Goal: Task Accomplishment & Management: Complete application form

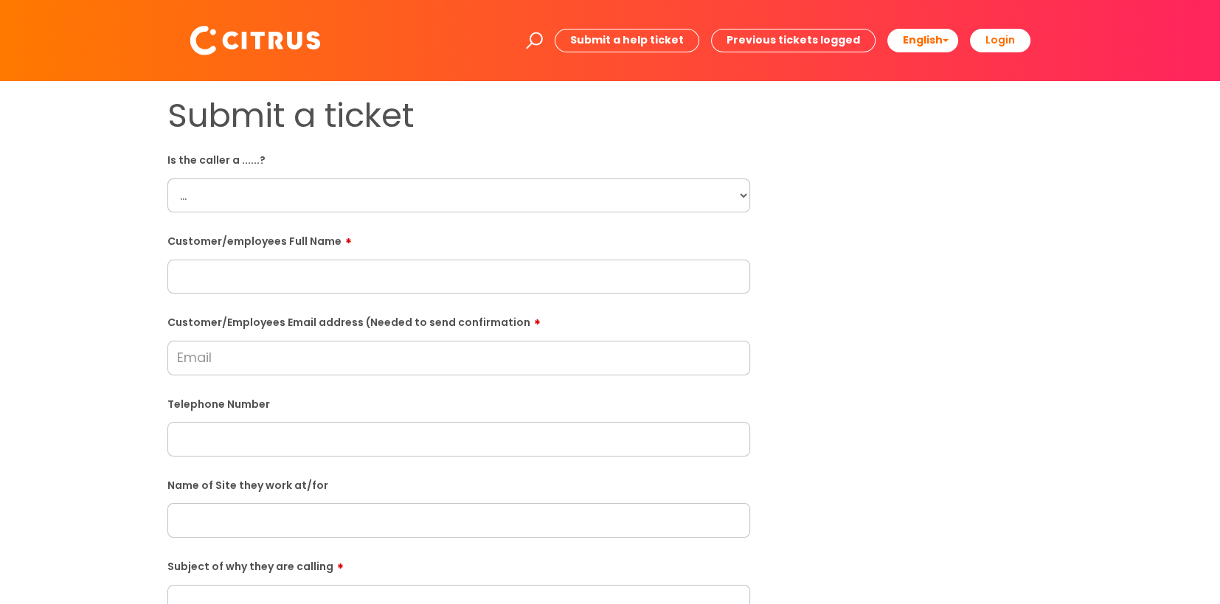
click at [311, 185] on select "... Citrus Customer Citrus Employee Contractor Supplier" at bounding box center [458, 196] width 583 height 34
select select "Citrus Employee"
click at [167, 179] on select "... Citrus Customer Citrus Employee Contractor Supplier" at bounding box center [458, 196] width 583 height 34
click at [290, 281] on input "text" at bounding box center [458, 277] width 583 height 34
click at [193, 289] on input "text" at bounding box center [458, 277] width 583 height 34
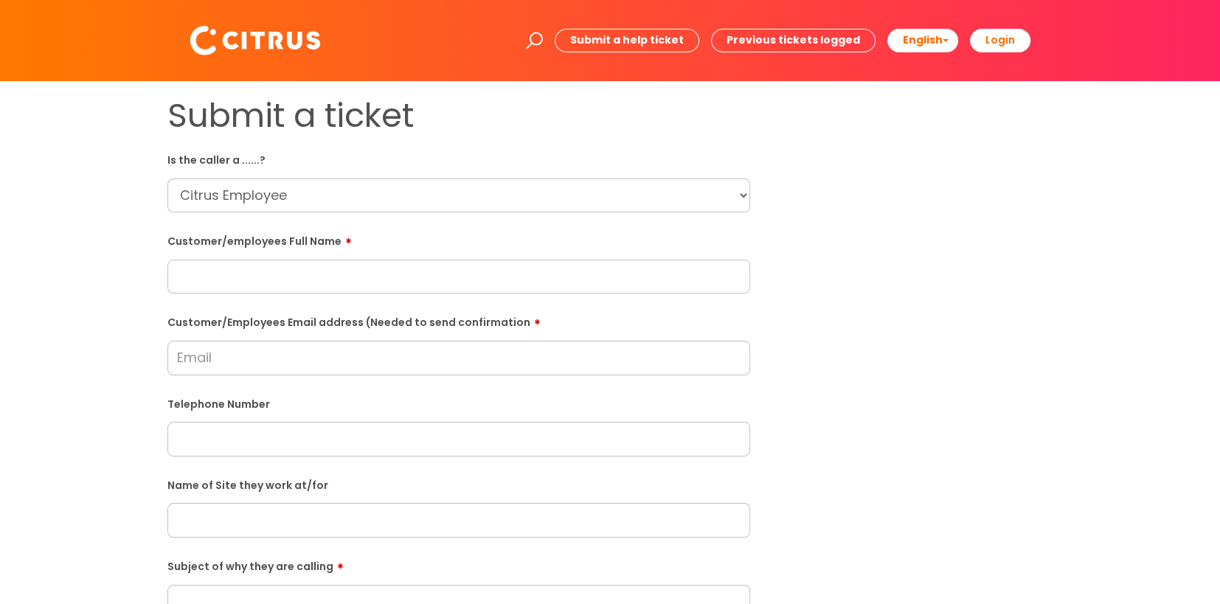
paste input "Maria Youldon"
type input "Maria Youldon"
click at [279, 367] on input "Customer/Employees Email address (Needed to send confirmation" at bounding box center [458, 358] width 583 height 34
click at [204, 369] on input "Customer/Employees Email address (Needed to send confirmation" at bounding box center [458, 358] width 583 height 34
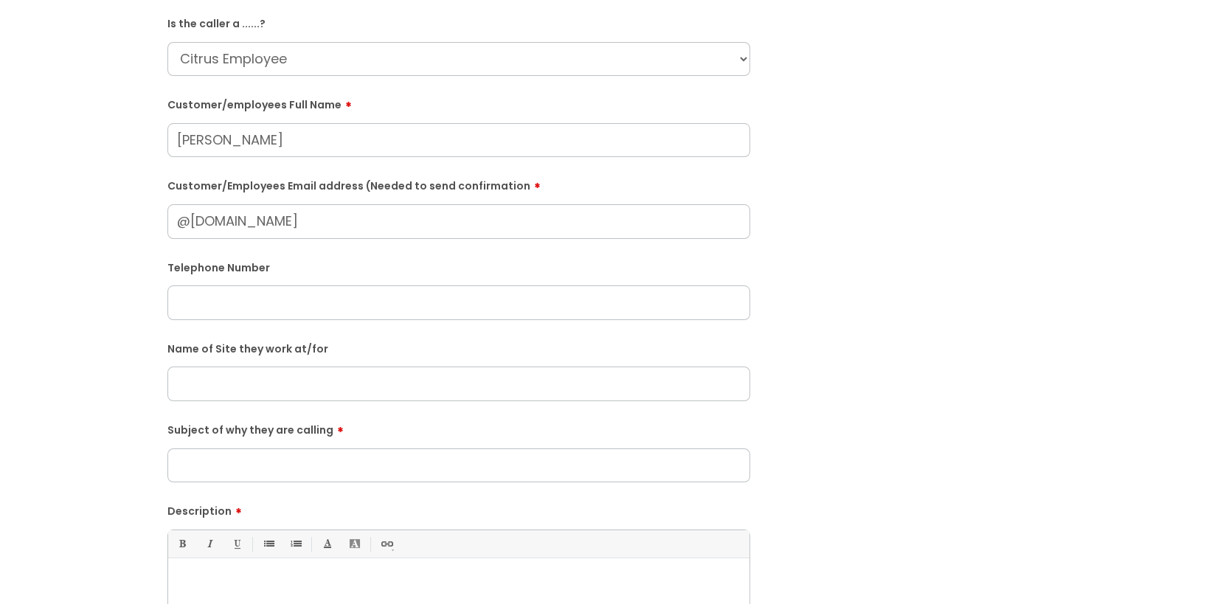
scroll to position [147, 0]
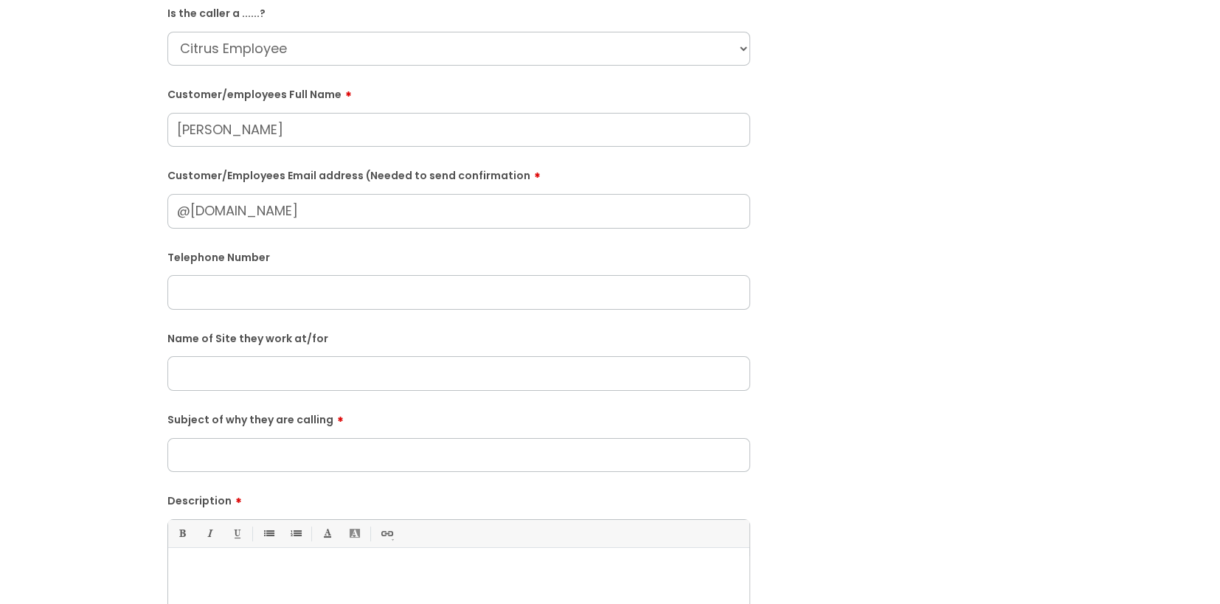
type input "@gmail.com"
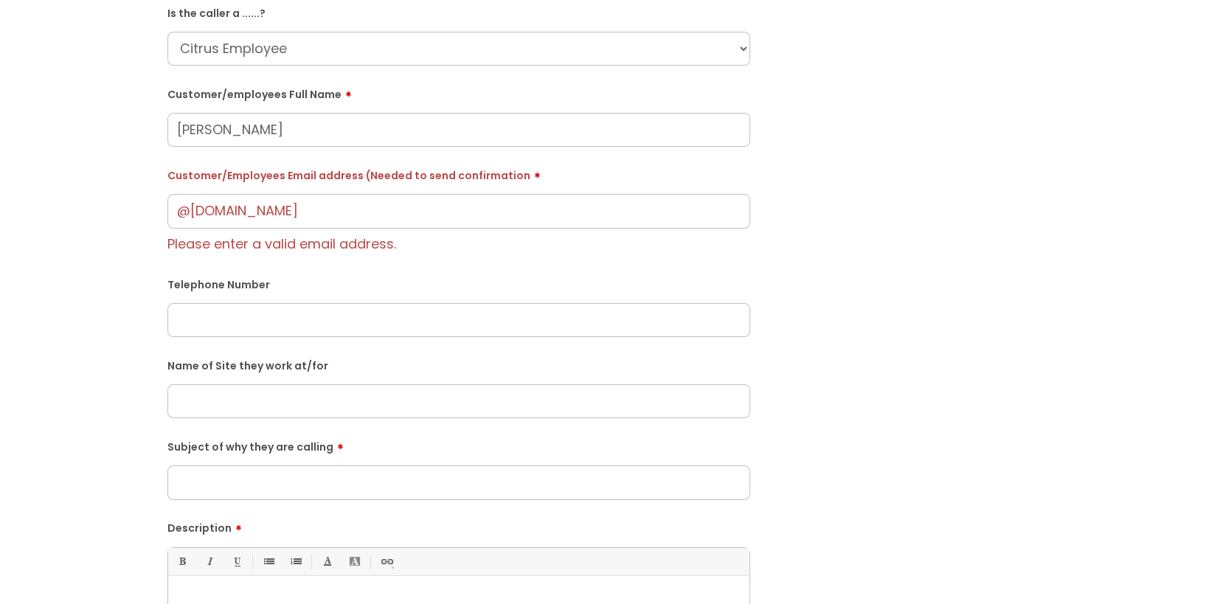
click at [288, 330] on form "Is the caller a ......? ... Citrus Customer Citrus Employee Contractor Supplier…" at bounding box center [458, 402] width 583 height 802
paste input "07592654415"
type input "07592654415"
click at [291, 410] on input "text" at bounding box center [458, 401] width 583 height 34
type input "K"
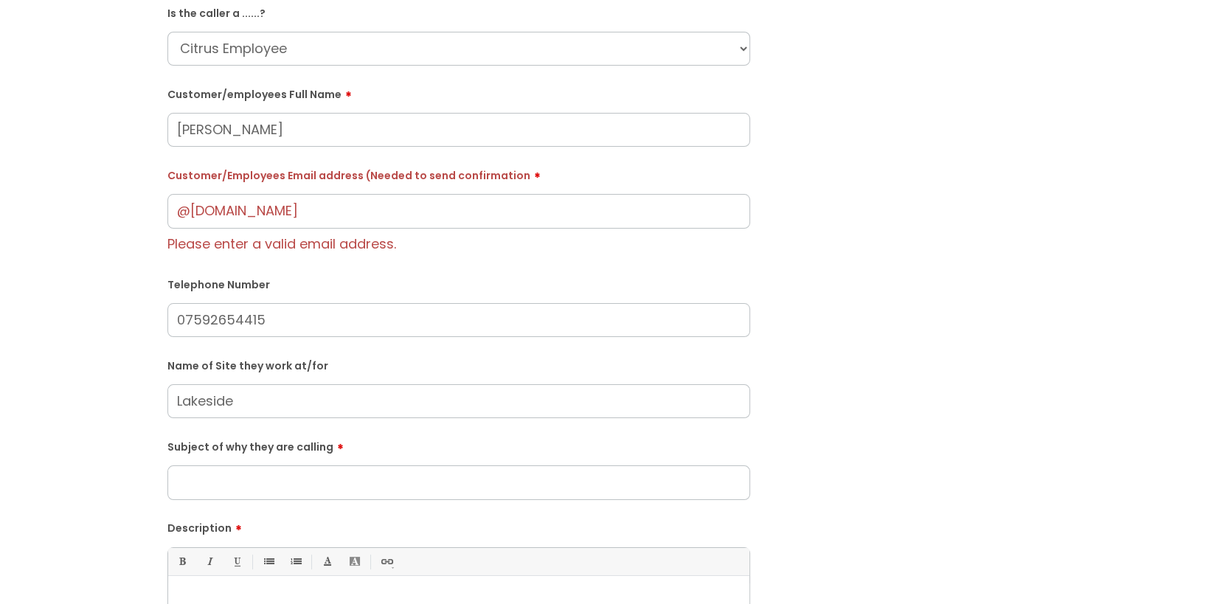
type input "Lakeside"
click at [263, 476] on input "Subject of why they are calling" at bounding box center [458, 482] width 583 height 34
type input "l"
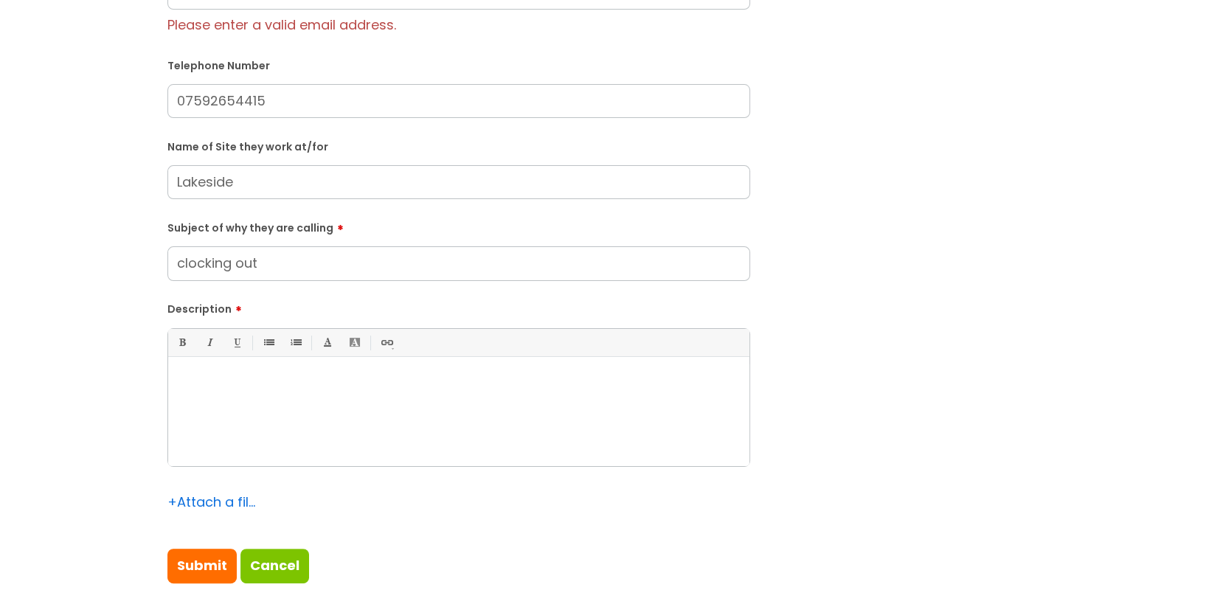
scroll to position [369, 0]
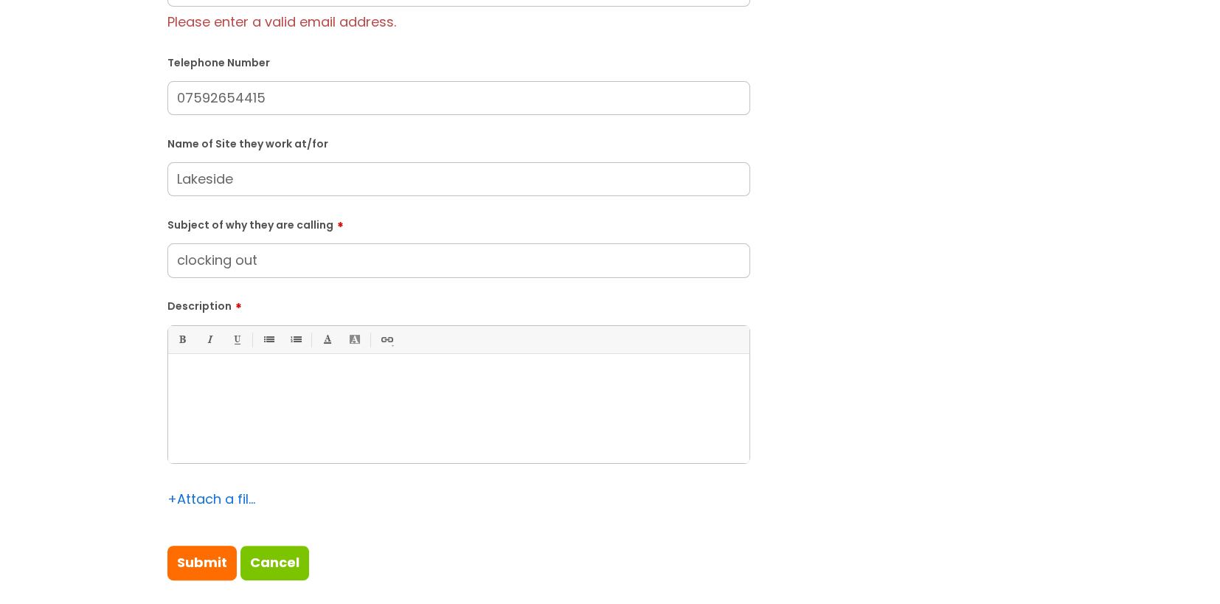
click at [180, 263] on input "clocking out" at bounding box center [458, 260] width 583 height 34
type input "clocking out"
click at [328, 409] on div at bounding box center [458, 412] width 581 height 102
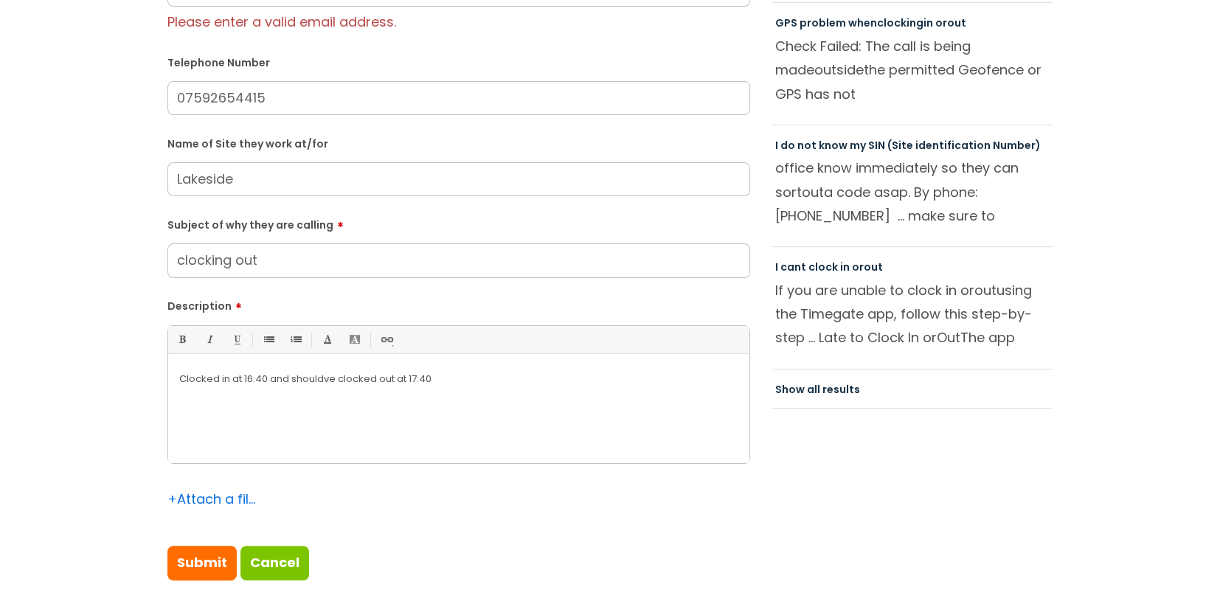
click at [322, 385] on p "Clocked in at 16:40 and shouldve clocked out at 17:40" at bounding box center [458, 379] width 559 height 13
click at [268, 384] on p "Clocked in at 16:40 and should've clocked out at 17:40" at bounding box center [458, 379] width 559 height 13
click at [434, 385] on p "Clocked in at 16:45 and should've clocked out at 17:40" at bounding box center [458, 379] width 559 height 13
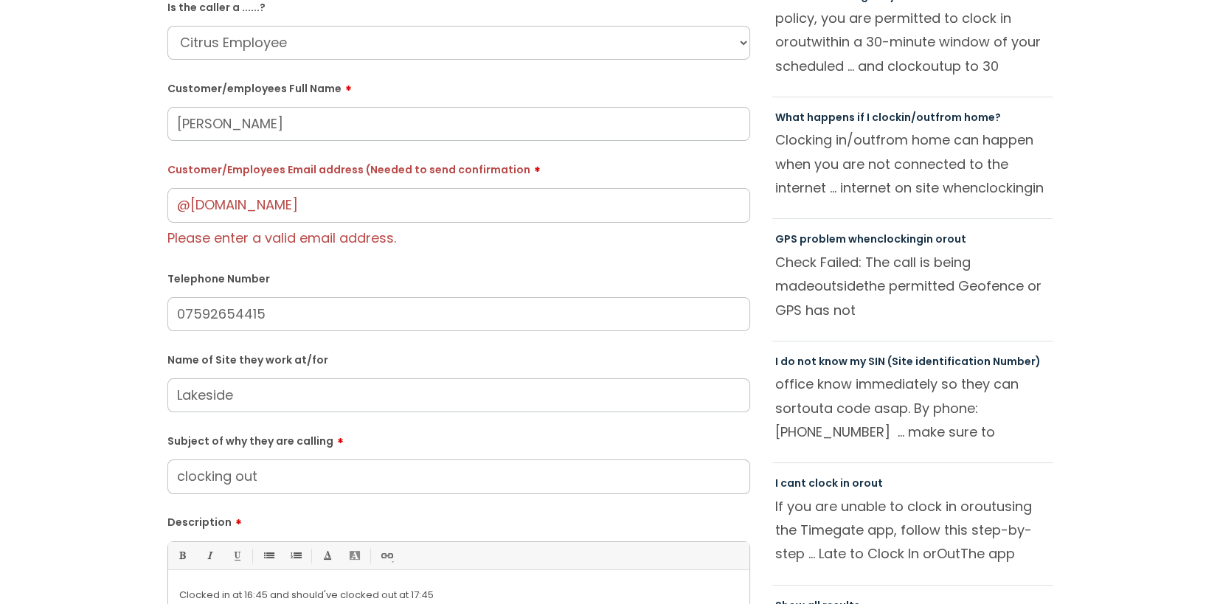
scroll to position [294, 0]
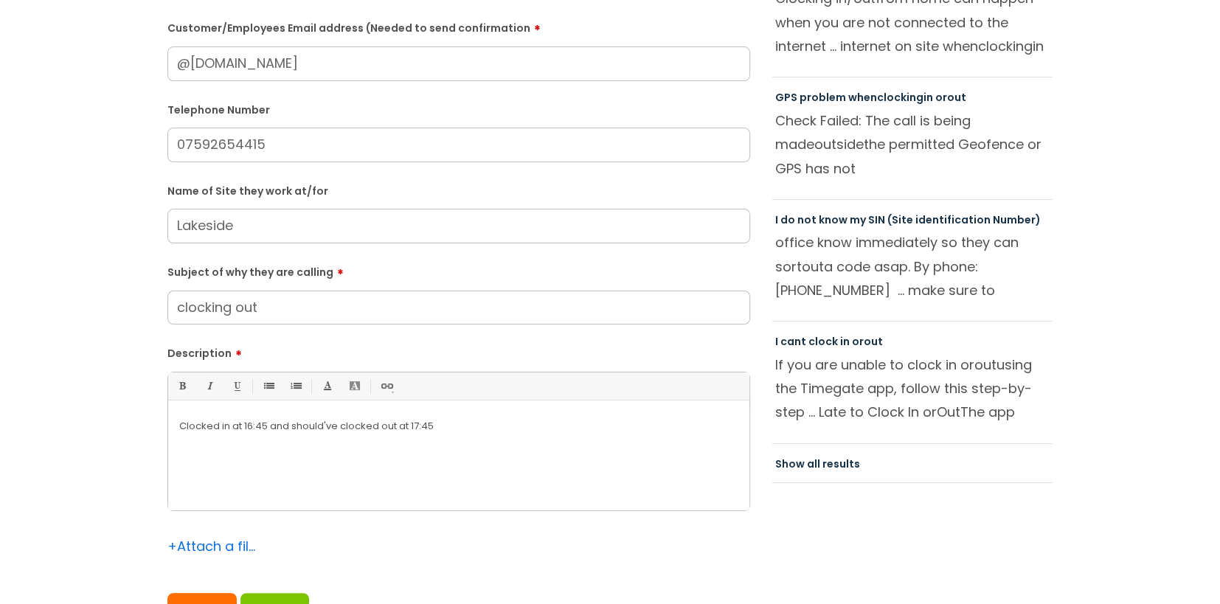
click at [179, 66] on input "@gmail.com" at bounding box center [458, 63] width 583 height 34
type input "youldonmaria@gmail.com"
click at [442, 450] on div "Clocked in at 16:45 and should've clocked out at 17:45" at bounding box center [458, 460] width 581 height 102
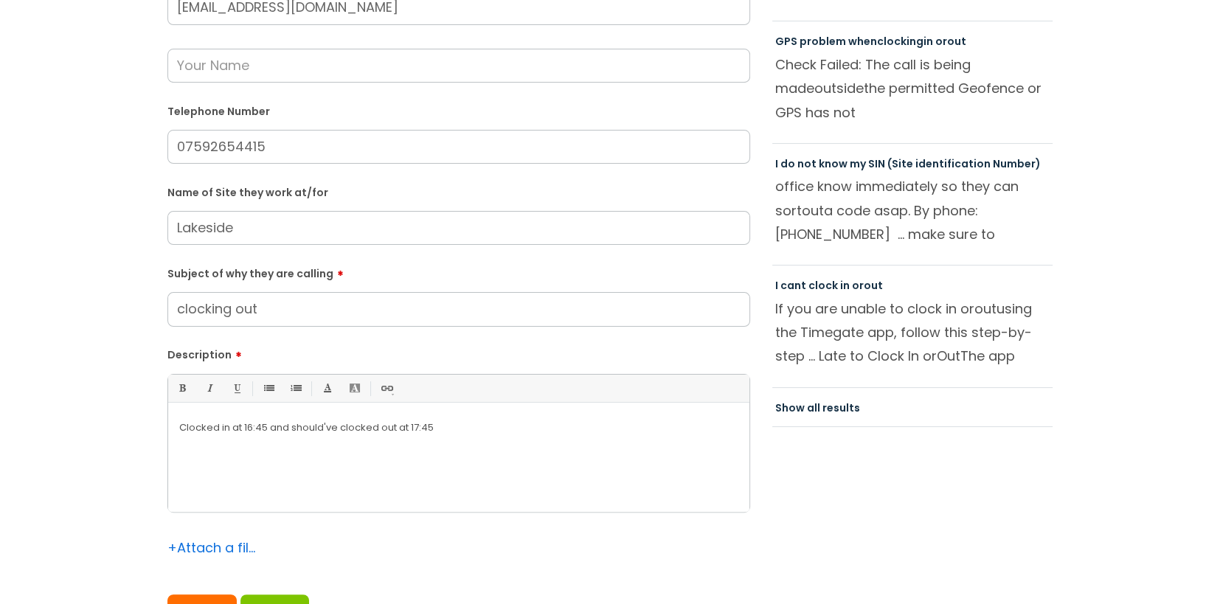
scroll to position [351, 0]
click at [328, 456] on p "She advised they leave about 5:30 hence why she goes early." at bounding box center [458, 453] width 559 height 13
click at [484, 432] on p "Clocked in at 16:45 and should've clocked out at 17:45" at bounding box center [458, 426] width 559 height 13
click at [186, 422] on p "Clocked in at 16:45 and should've clocked out at 17:45" at bounding box center [458, 426] width 559 height 13
click at [264, 426] on p "She clocked in at 16:45 and should've clocked out at 17:45" at bounding box center [458, 426] width 559 height 13
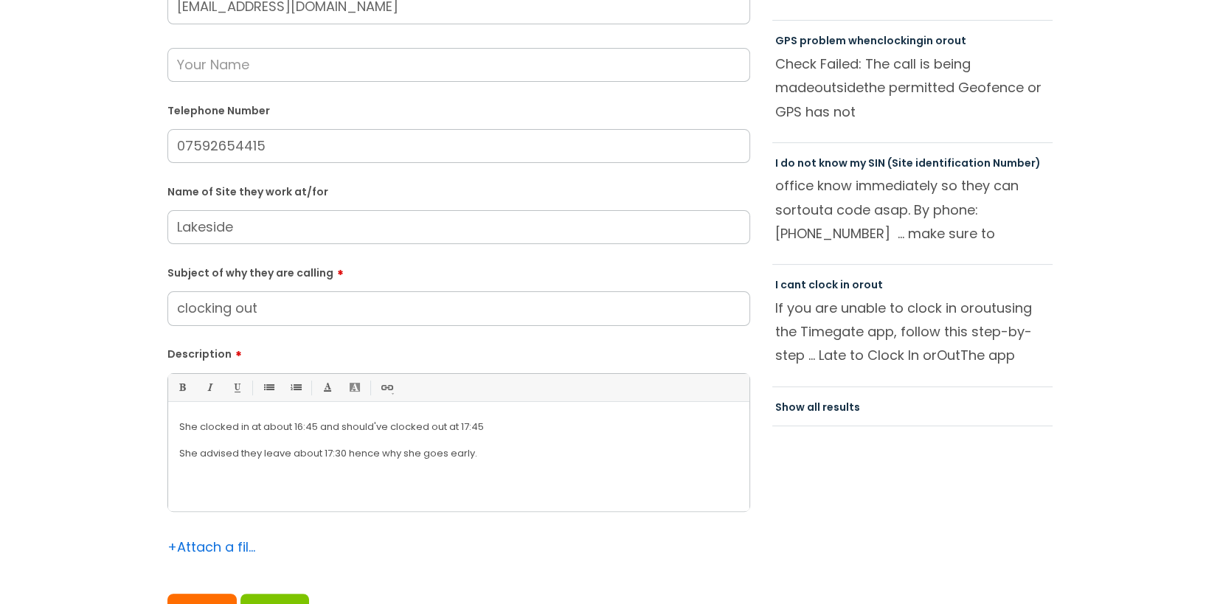
click at [489, 425] on p "She clocked in at about 16:45 and should've clocked out at 17:45" at bounding box center [458, 426] width 559 height 13
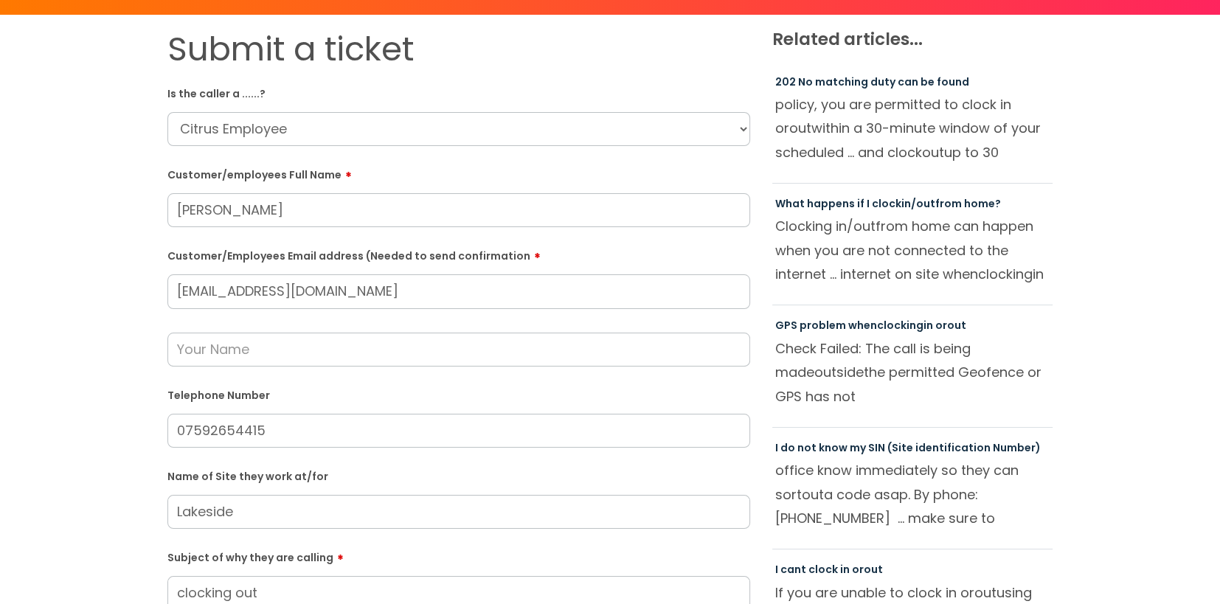
scroll to position [56, 0]
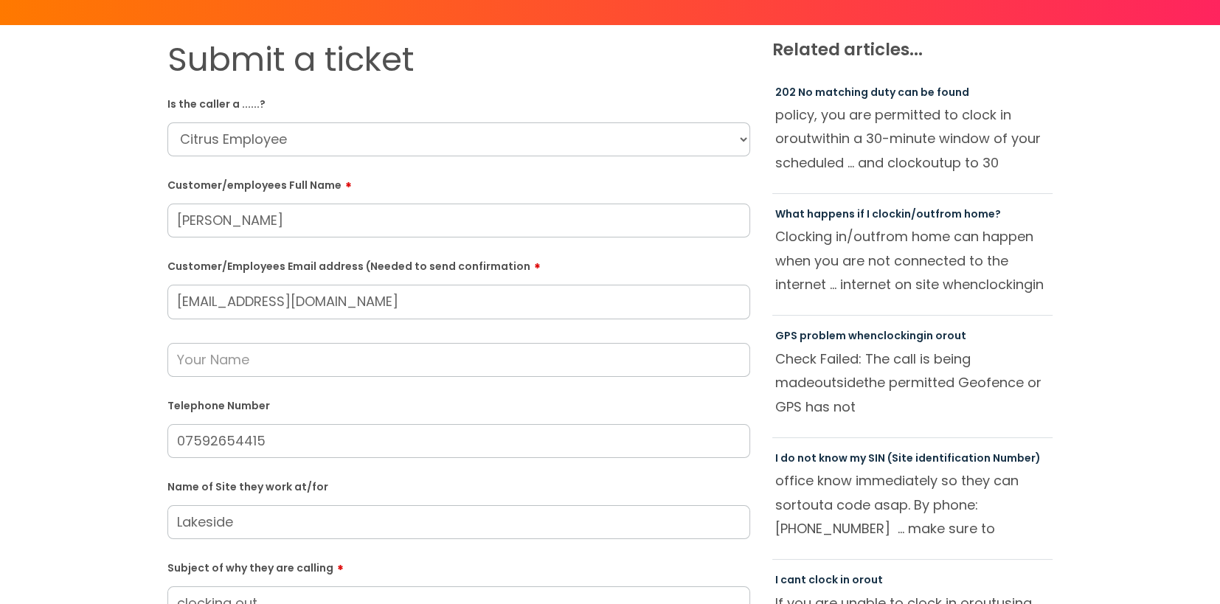
click at [361, 357] on input "text" at bounding box center [458, 360] width 583 height 34
click at [288, 362] on input "text" at bounding box center [458, 360] width 583 height 34
paste input "Maria Youldon"
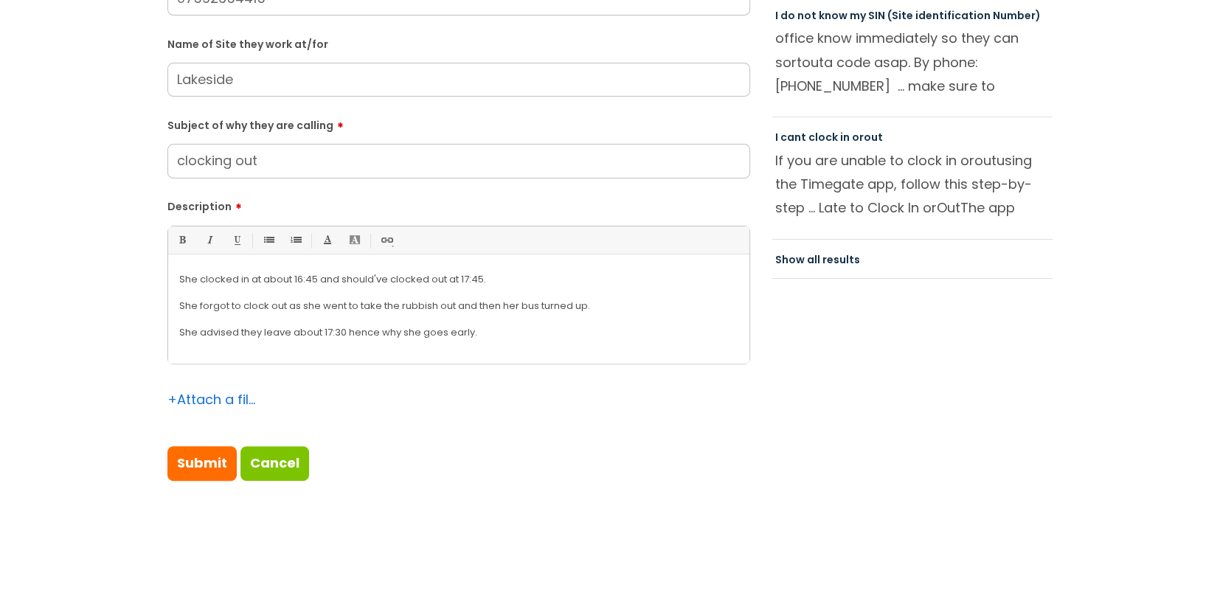
scroll to position [499, 0]
type input "Maria Youldon"
click at [216, 470] on input "Submit" at bounding box center [201, 463] width 69 height 34
type input "Please Wait..."
